Goal: Register for event/course

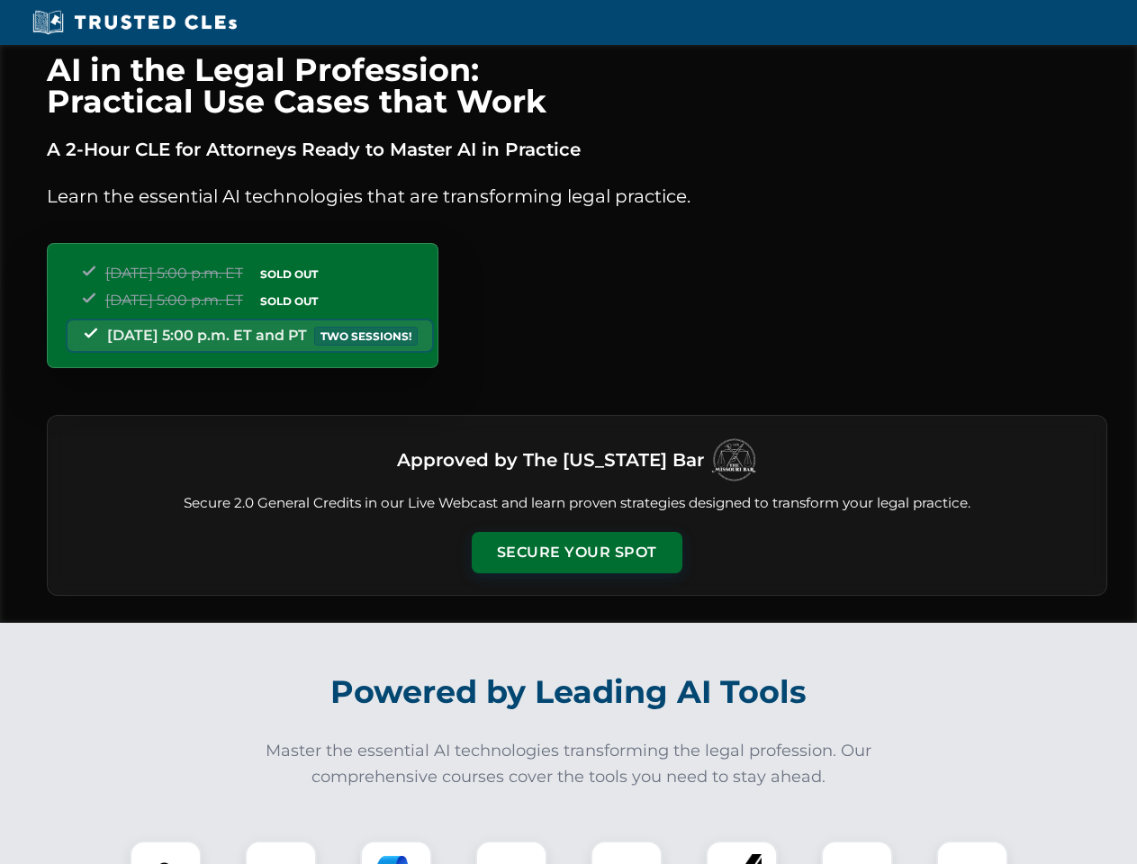
click at [576, 553] on button "Secure Your Spot" at bounding box center [577, 552] width 211 height 41
click at [166, 852] on img at bounding box center [166, 877] width 52 height 52
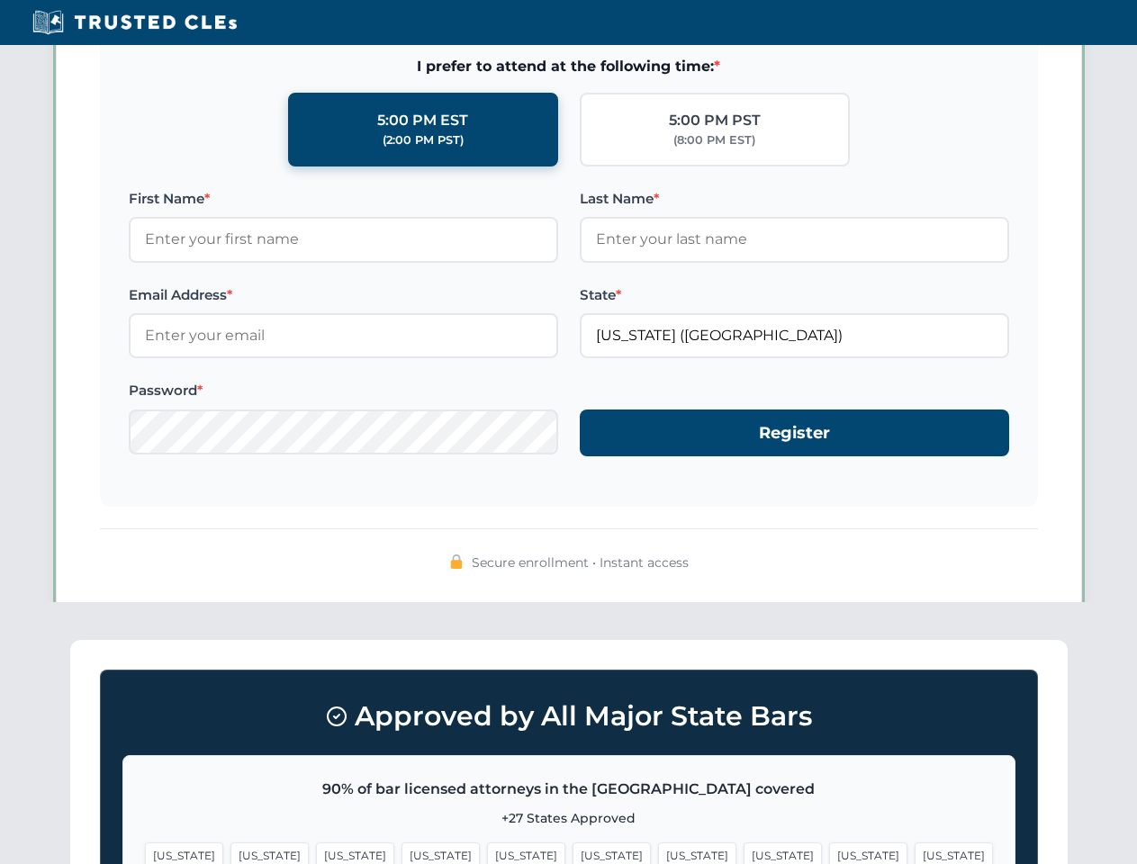
click at [658, 852] on span "[US_STATE]" at bounding box center [697, 855] width 78 height 26
click at [829, 852] on span "[US_STATE]" at bounding box center [868, 855] width 78 height 26
